Goal: Task Accomplishment & Management: Use online tool/utility

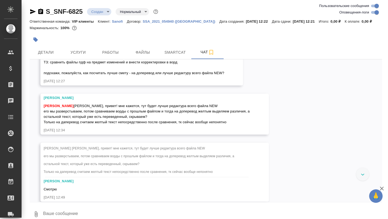
scroll to position [278, 0]
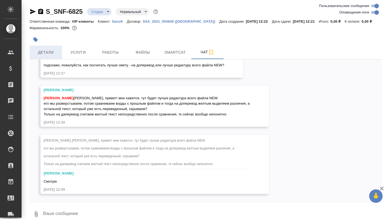
click at [46, 50] on span "Детали" at bounding box center [46, 52] width 26 height 7
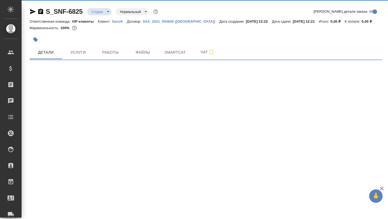
select select "RU"
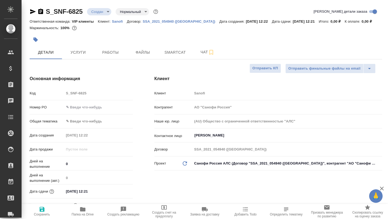
type textarea "x"
click at [85, 209] on icon "button" at bounding box center [82, 209] width 5 height 4
type textarea "x"
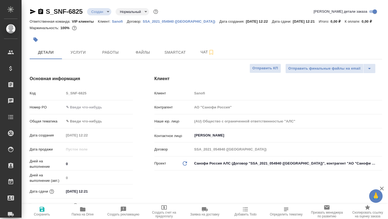
type textarea "x"
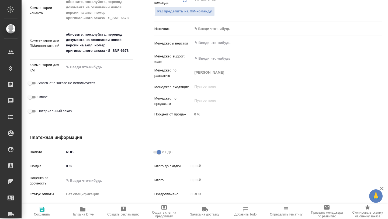
scroll to position [338, 0]
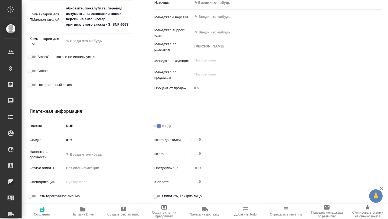
type textarea "x"
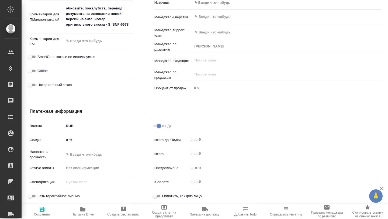
type textarea "x"
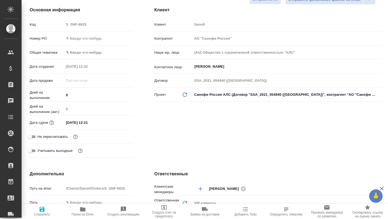
scroll to position [0, 0]
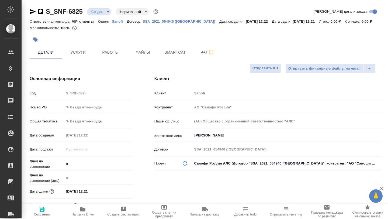
type textarea "x"
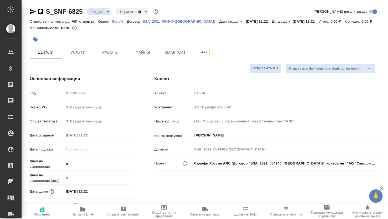
type textarea "x"
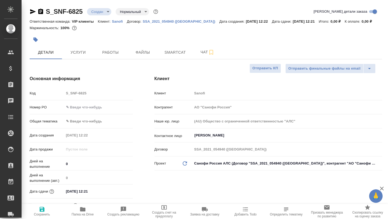
type textarea "x"
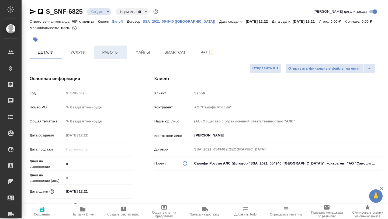
type textarea "x"
click at [115, 56] on button "Работы" at bounding box center [110, 52] width 32 height 13
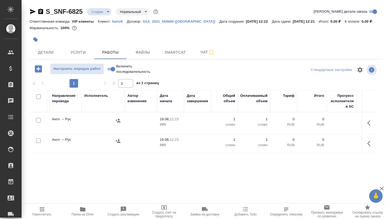
scroll to position [0, 170]
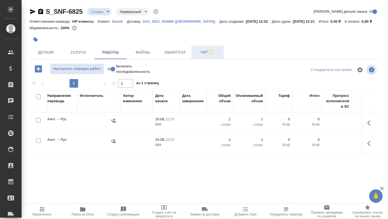
click at [200, 57] on button "Чат" at bounding box center [207, 52] width 32 height 13
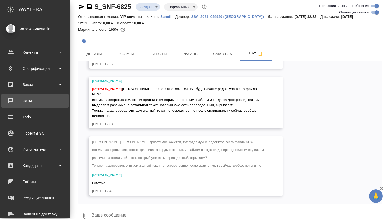
scroll to position [283, 0]
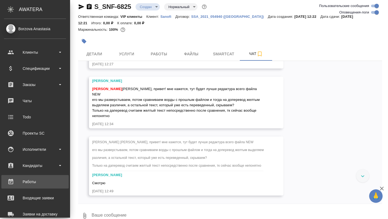
click at [35, 182] on div "Работы" at bounding box center [35, 182] width 62 height 8
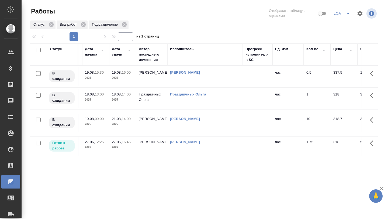
scroll to position [0, 215]
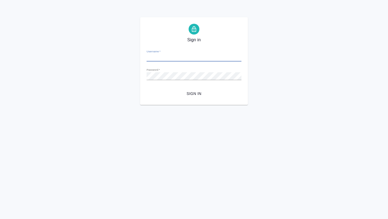
type input "[EMAIL_ADDRESS][DOMAIN_NAME]"
click at [198, 99] on div "Sign in Username   * [EMAIL_ADDRESS][DOMAIN_NAME] Password   * urlPath   * / Si…" at bounding box center [194, 61] width 108 height 88
click at [193, 94] on span "Sign in" at bounding box center [194, 93] width 86 height 7
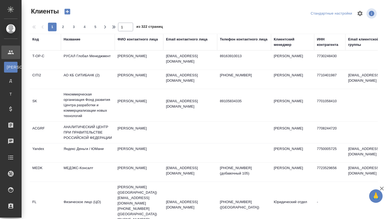
select select "RU"
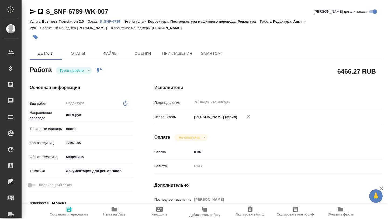
type textarea "x"
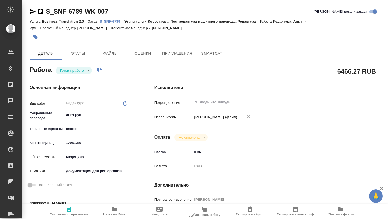
type textarea "x"
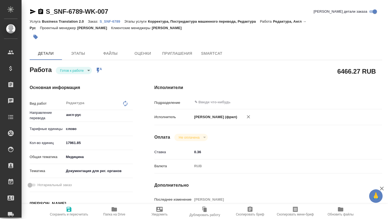
type textarea "x"
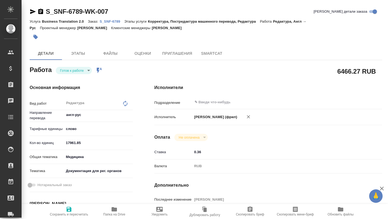
type textarea "x"
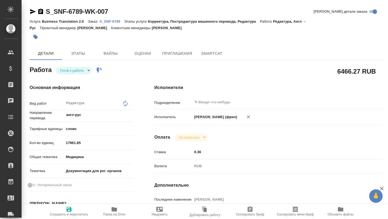
type textarea "x"
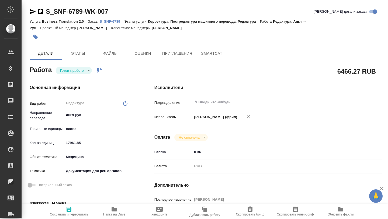
type textarea "x"
